Goal: Use online tool/utility: Use online tool/utility

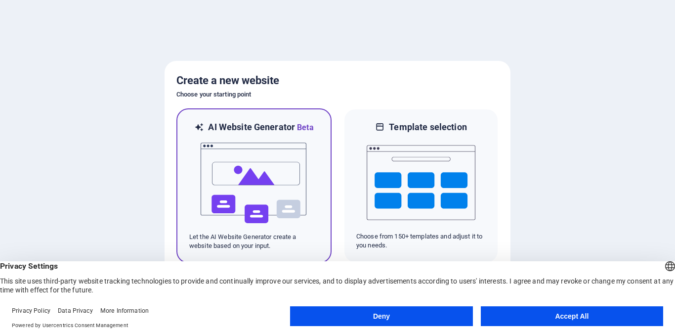
click at [203, 198] on img at bounding box center [254, 183] width 109 height 99
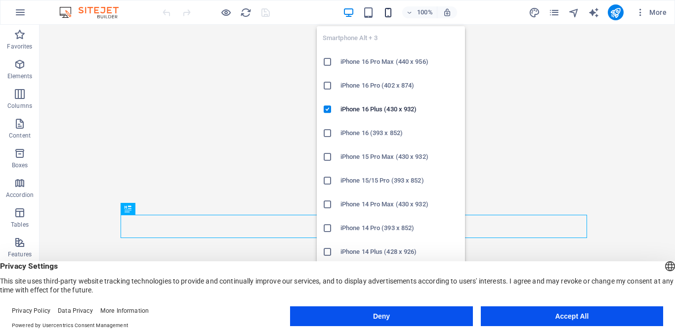
click at [387, 7] on icon "button" at bounding box center [388, 12] width 11 height 11
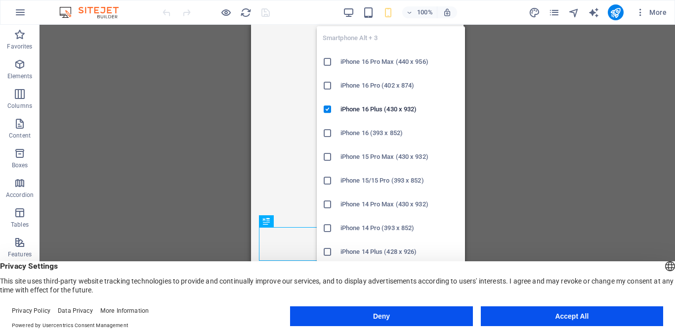
click at [402, 67] on h6 "iPhone 16 Pro Max (440 x 956)" at bounding box center [400, 62] width 119 height 12
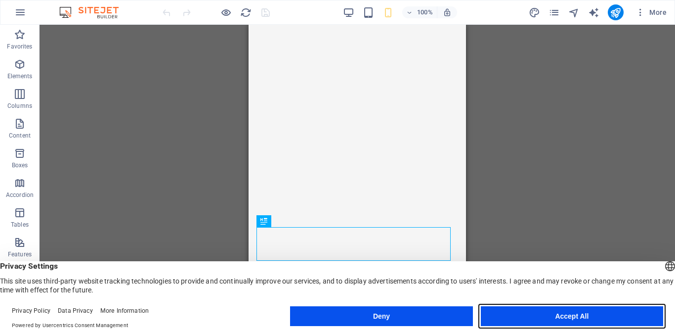
click at [537, 310] on button "Accept All" at bounding box center [572, 316] width 182 height 20
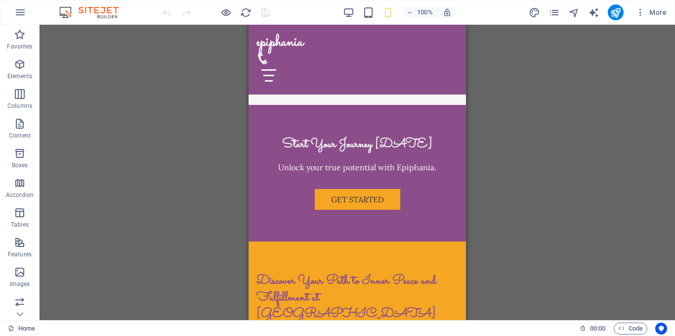
scroll to position [1527, 0]
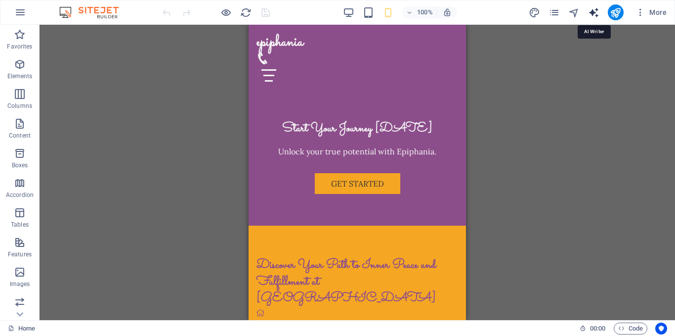
click at [594, 12] on icon "text_generator" at bounding box center [593, 12] width 11 height 11
select select "English"
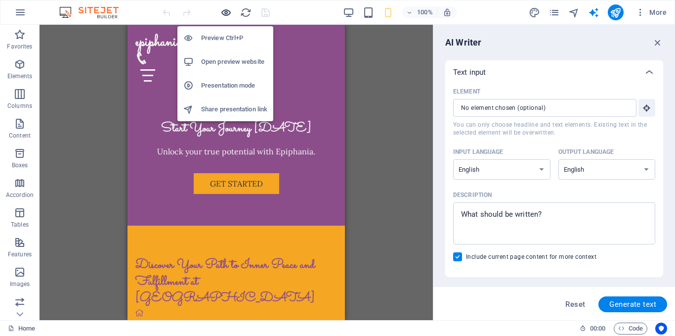
click at [227, 12] on icon "button" at bounding box center [226, 12] width 11 height 11
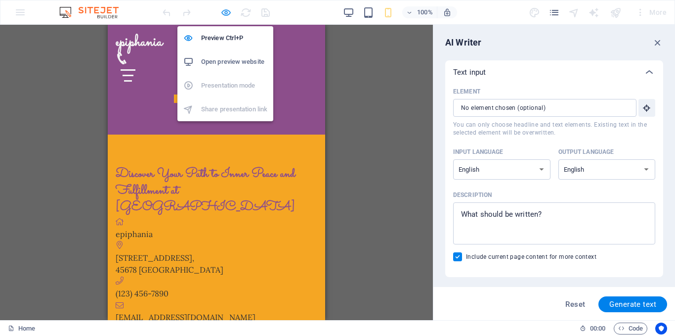
scroll to position [1383, 0]
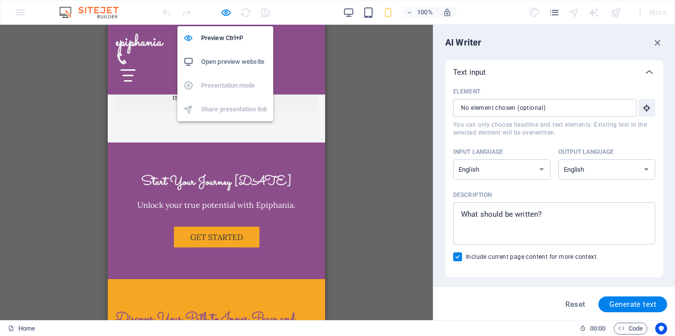
click at [223, 60] on h6 "Open preview website" at bounding box center [234, 62] width 66 height 12
